Goal: Task Accomplishment & Management: Manage account settings

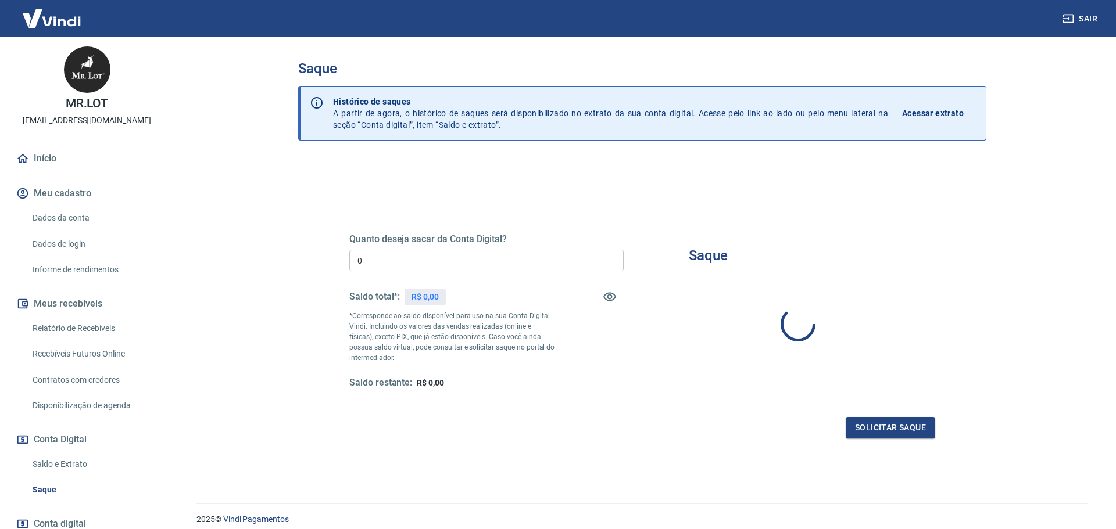
type input "R$ 0,00"
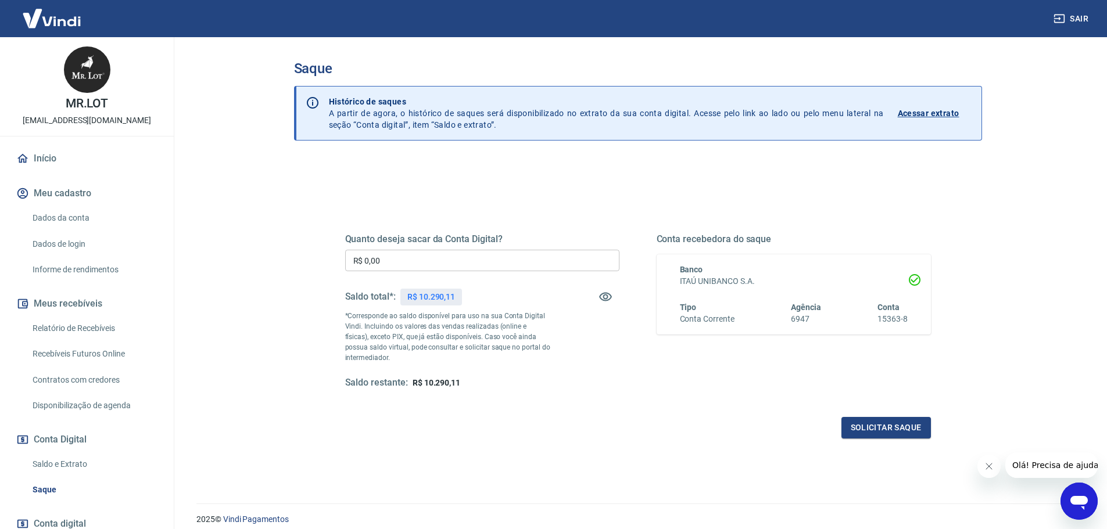
click at [695, 181] on div "Quanto deseja sacar da Conta Digital? R$ 0,00 ​ Saldo total*: R$ 10.290,11 *Cor…" at bounding box center [638, 367] width 688 height 416
